Goal: Book appointment/travel/reservation

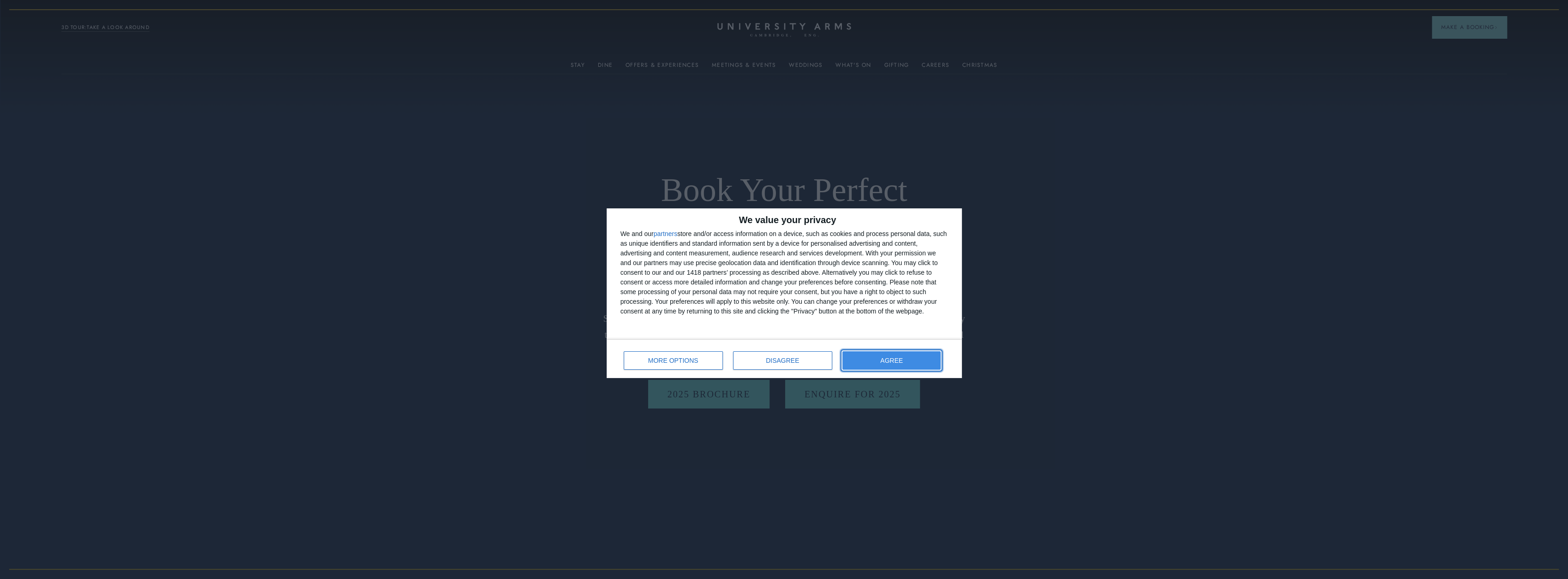
click at [897, 359] on span "AGREE" at bounding box center [891, 360] width 23 height 7
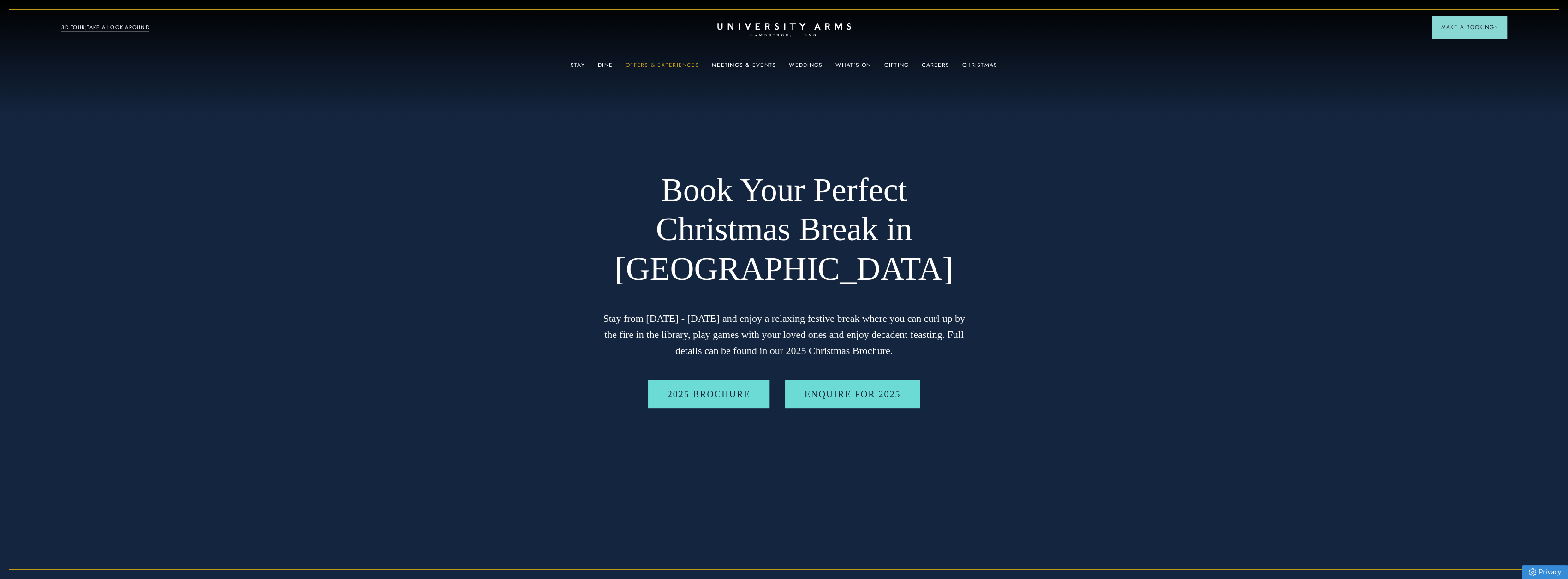
click at [662, 64] on link "Offers & Experiences" at bounding box center [662, 68] width 74 height 12
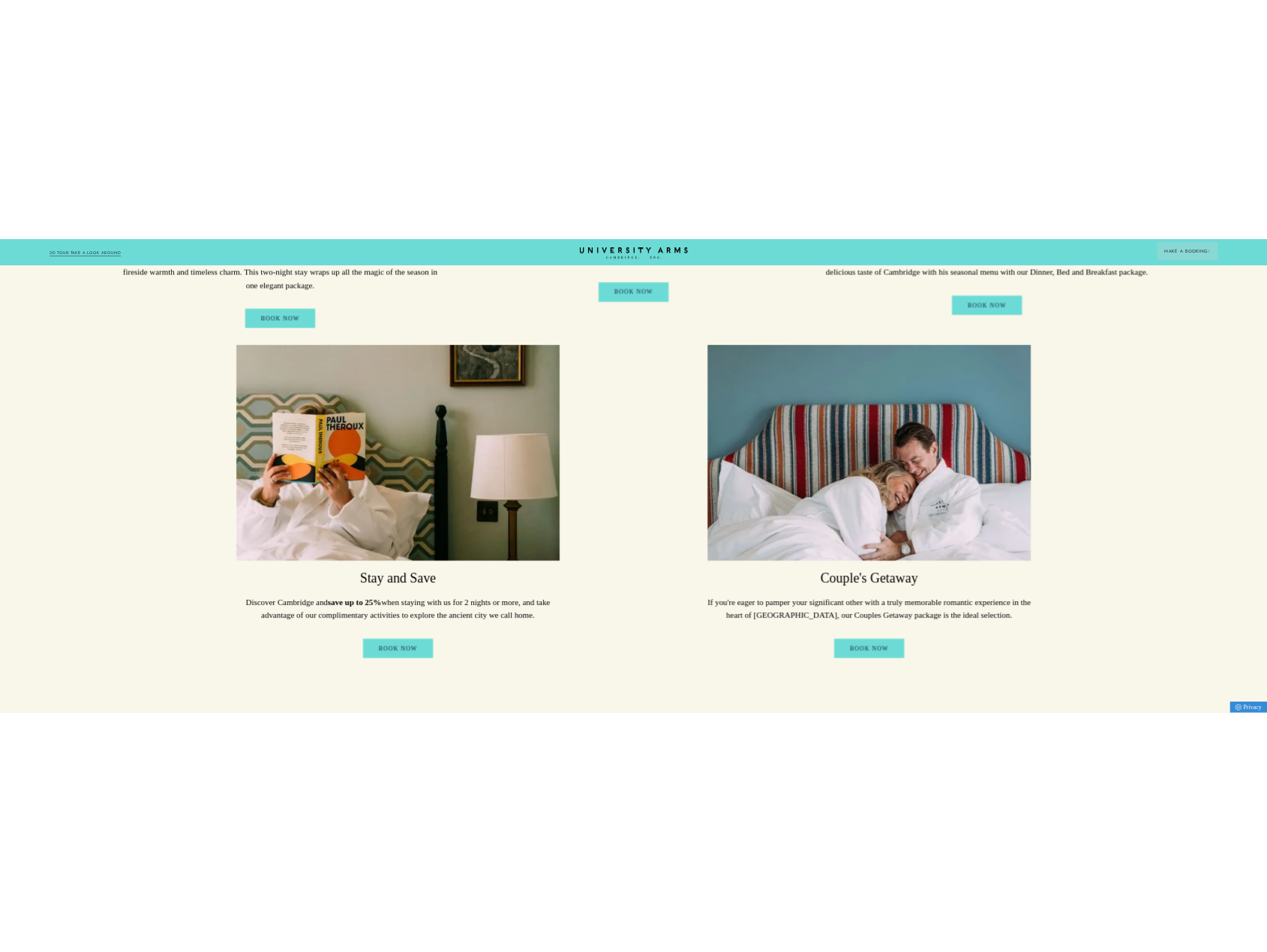
scroll to position [1050, 0]
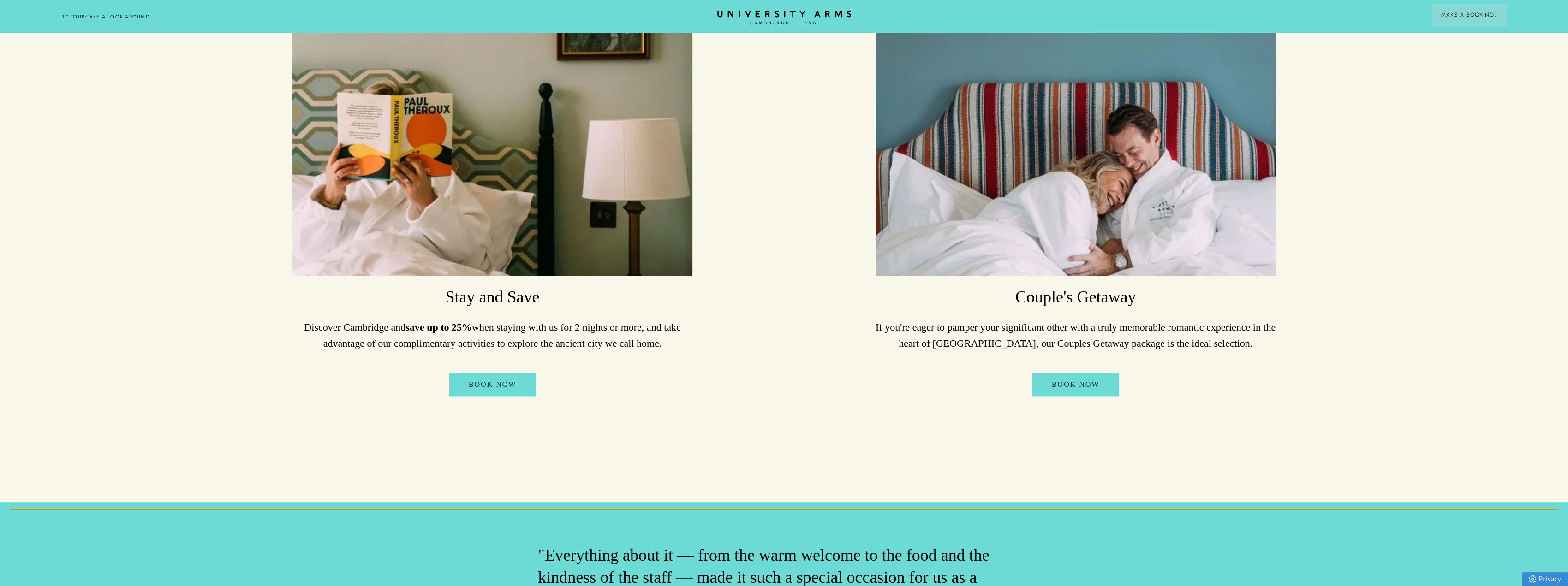
click at [1066, 151] on img at bounding box center [1075, 142] width 400 height 267
click at [1061, 287] on h3 "Couple's Getaway" at bounding box center [1075, 298] width 400 height 22
click at [1079, 377] on link "Book Now" at bounding box center [1076, 384] width 86 height 24
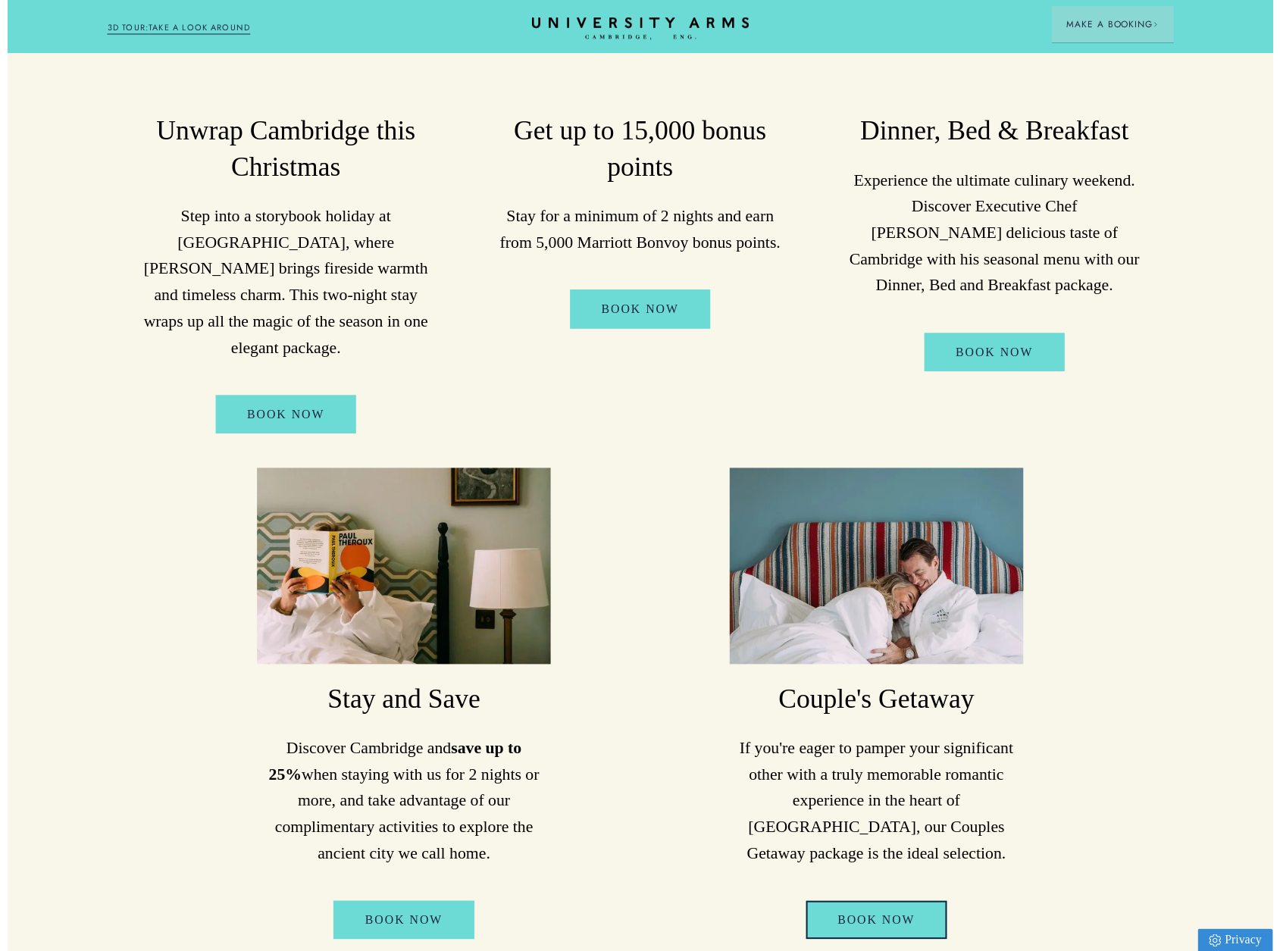
scroll to position [0, 0]
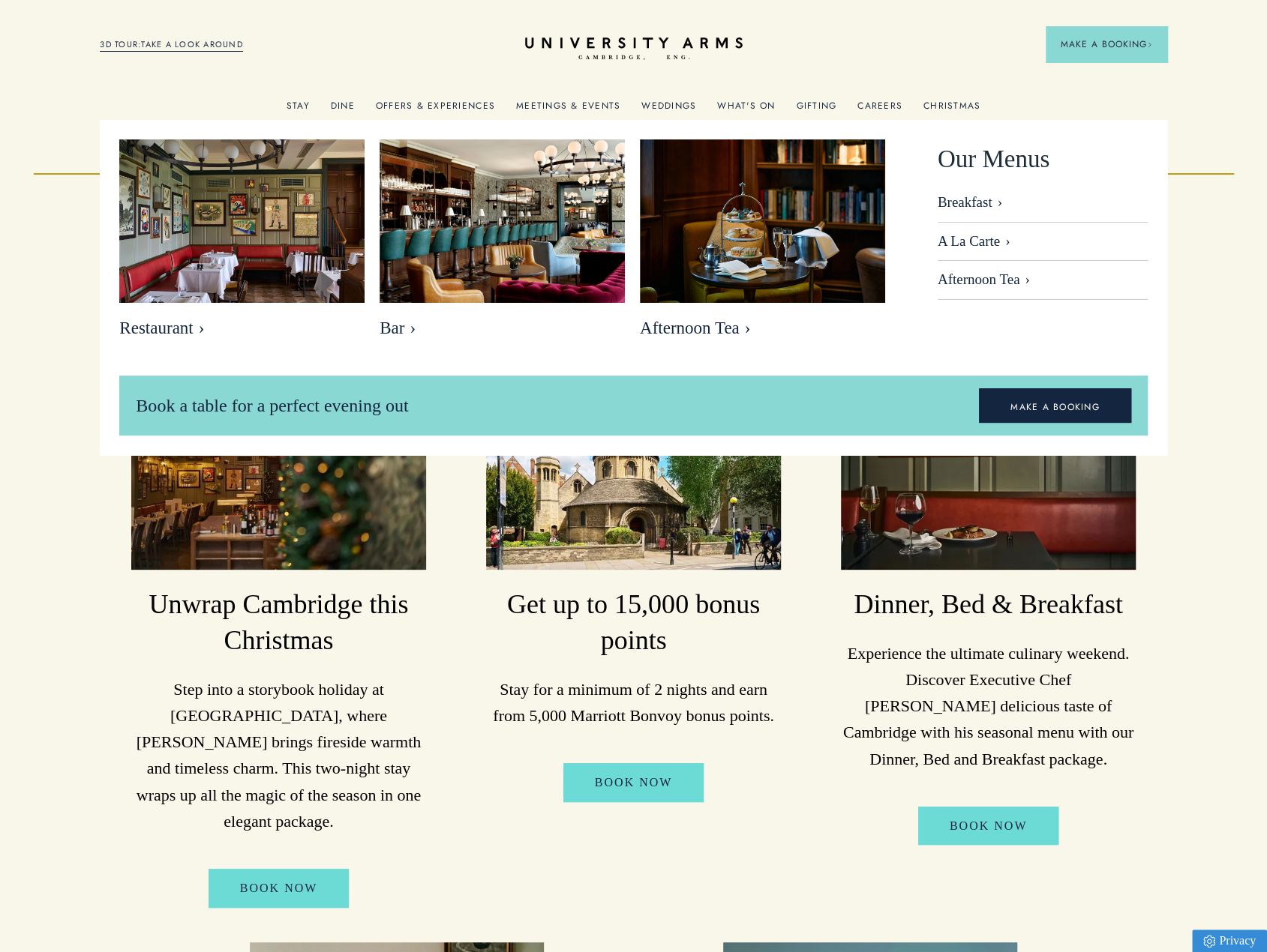
click at [344, 104] on link "Dine" at bounding box center [342, 111] width 24 height 20
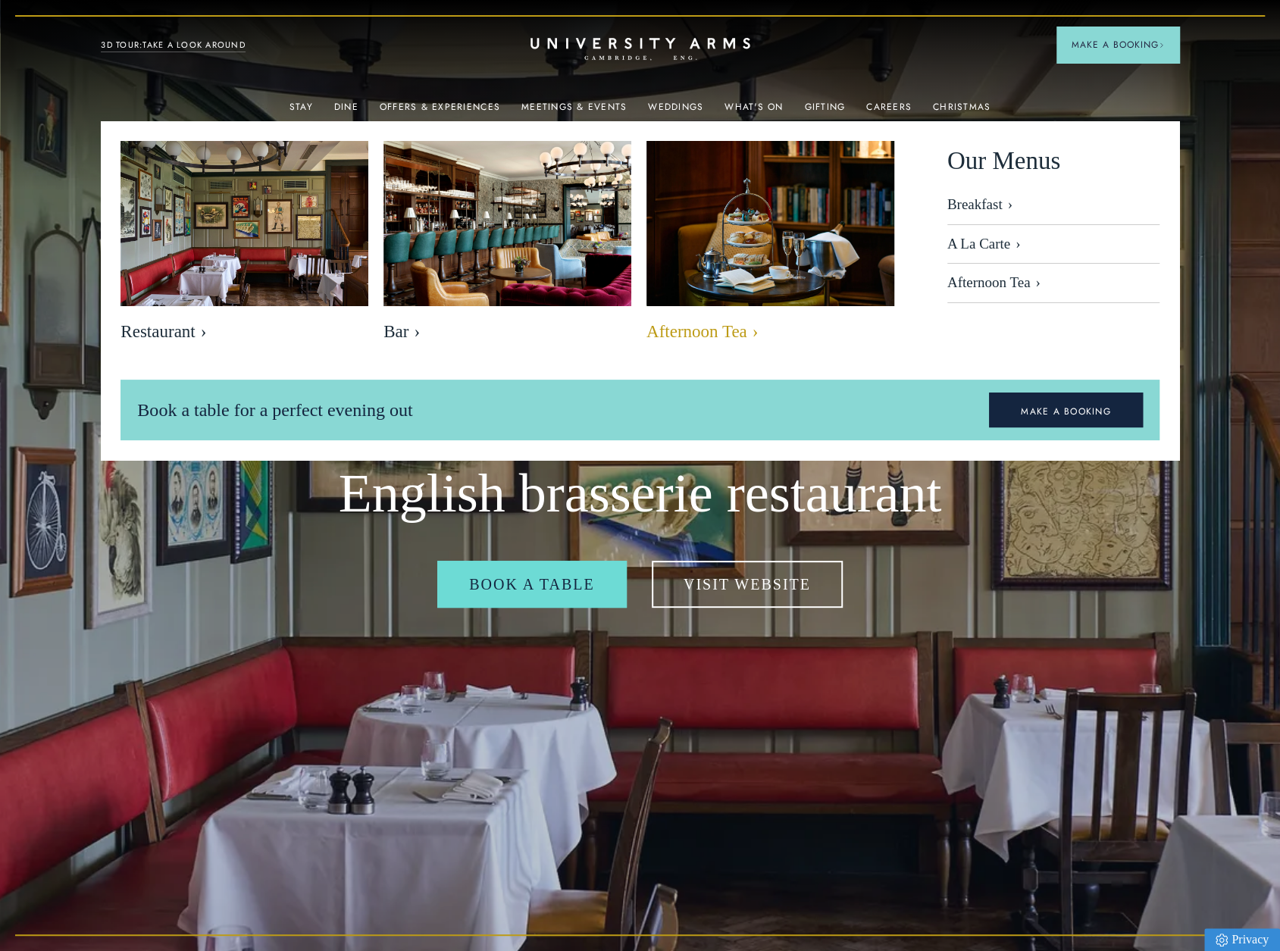
click at [728, 331] on span "Afternoon Tea" at bounding box center [770, 331] width 248 height 21
